Goal: Information Seeking & Learning: Learn about a topic

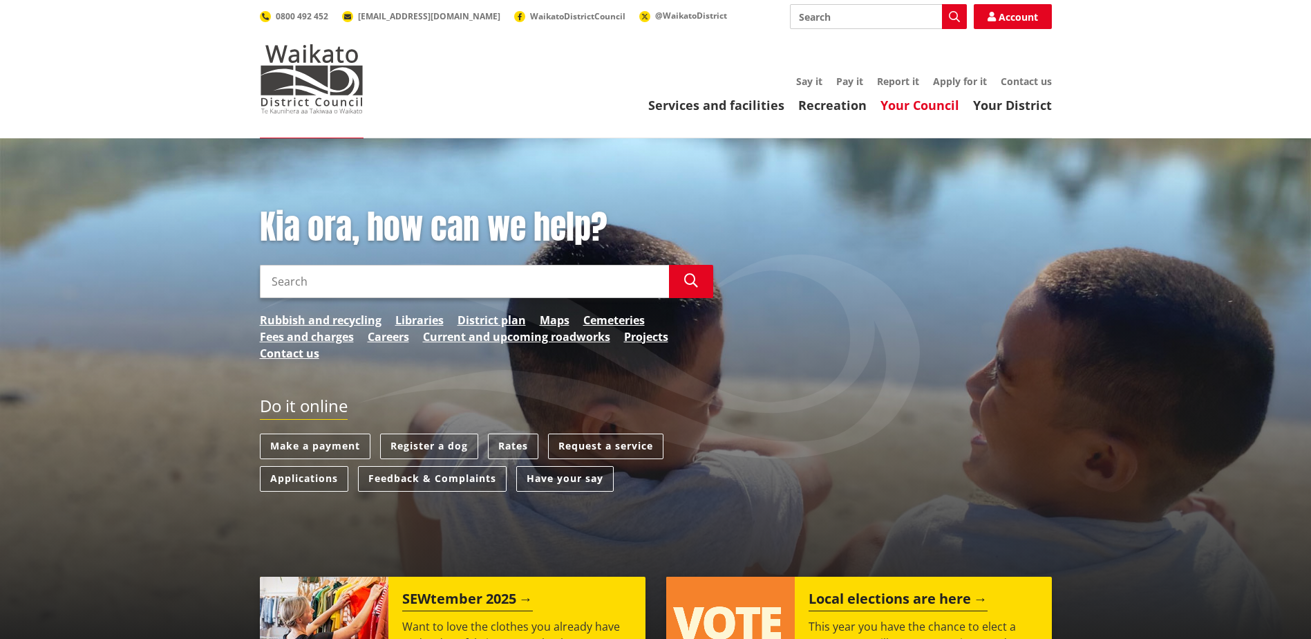
click at [918, 100] on link "Your Council" at bounding box center [919, 105] width 79 height 17
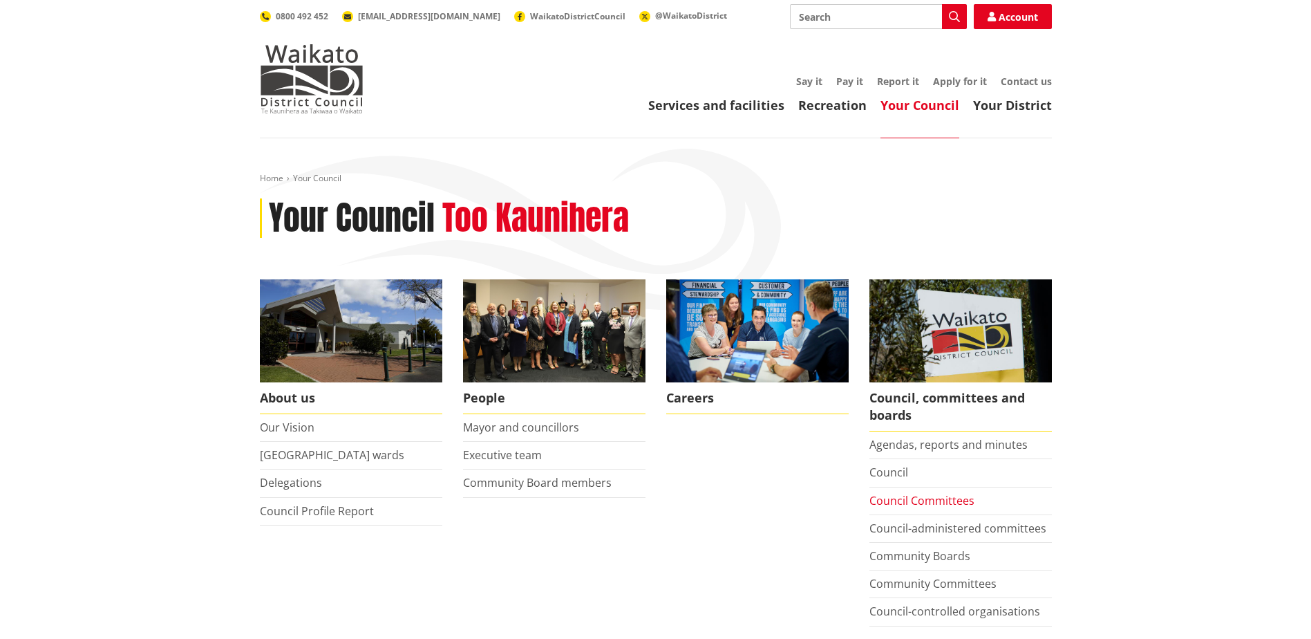
click at [938, 501] on link "Council Committees" at bounding box center [921, 500] width 105 height 15
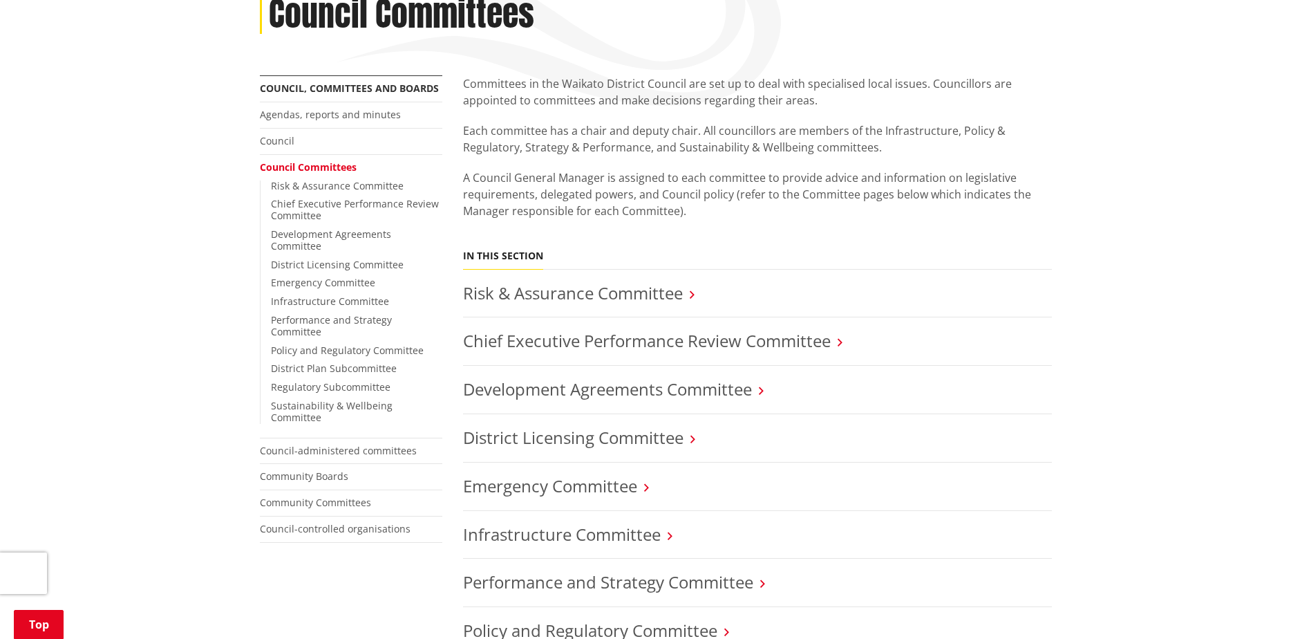
scroll to position [207, 0]
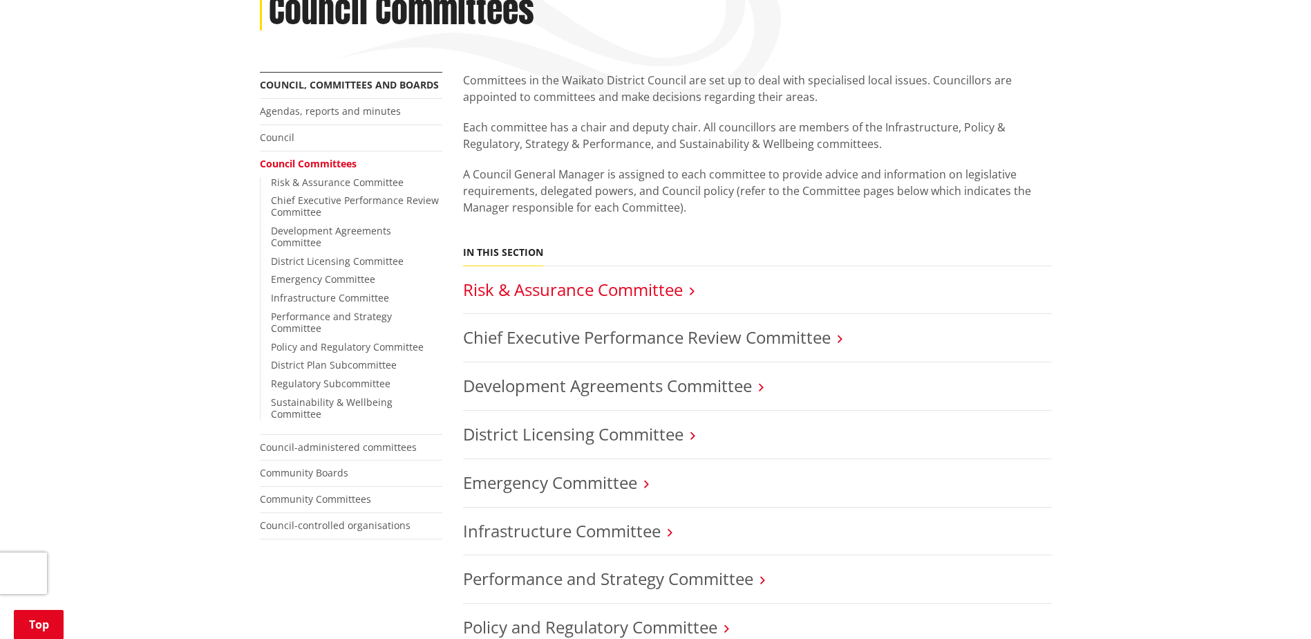
click at [681, 288] on link "Risk & Assurance Committee" at bounding box center [573, 289] width 220 height 23
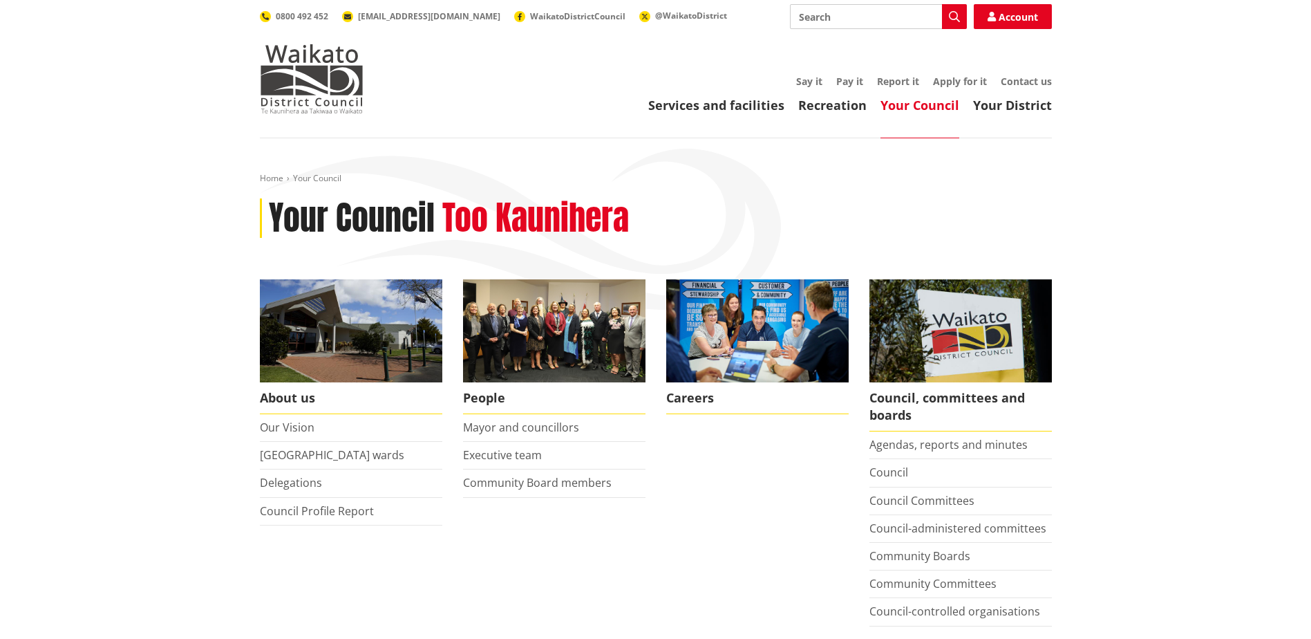
drag, startPoint x: 0, startPoint y: 0, endPoint x: 758, endPoint y: 182, distance: 779.7
